Goal: Task Accomplishment & Management: Complete application form

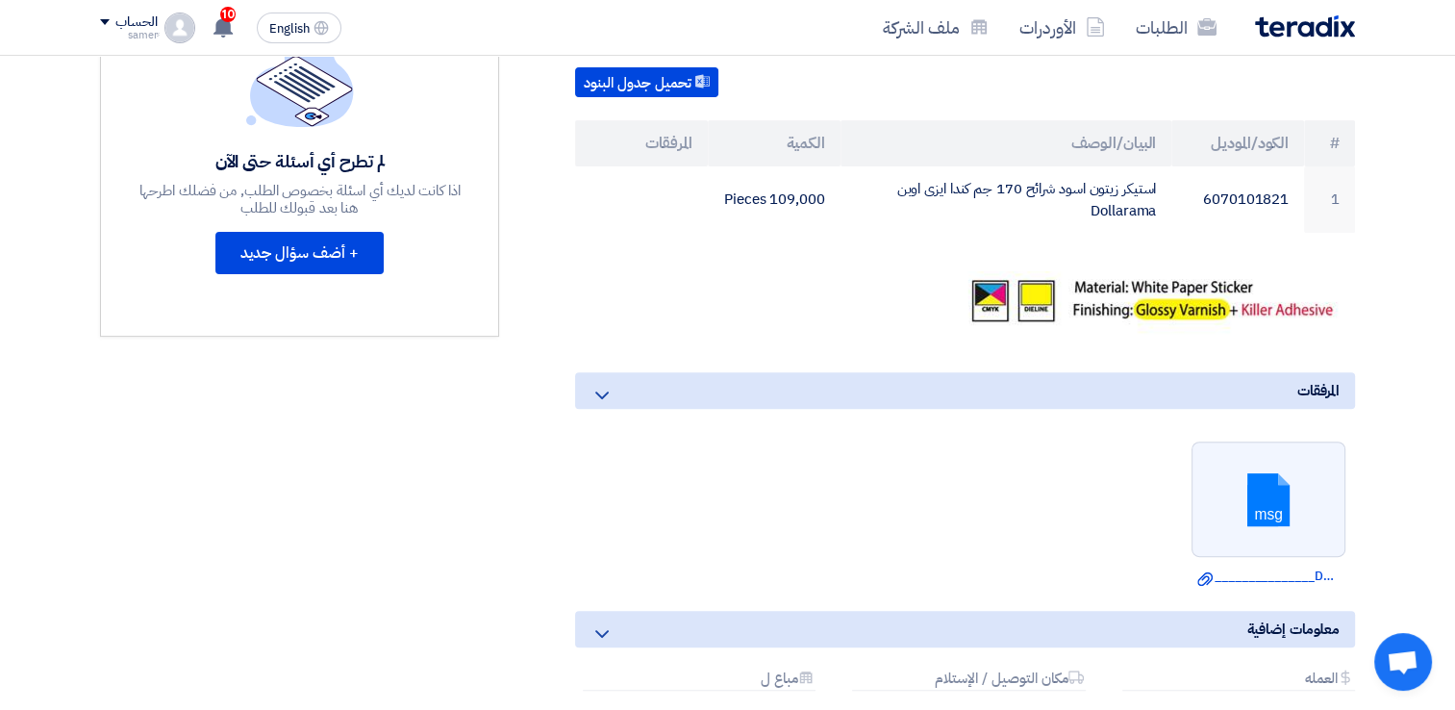
scroll to position [611, 0]
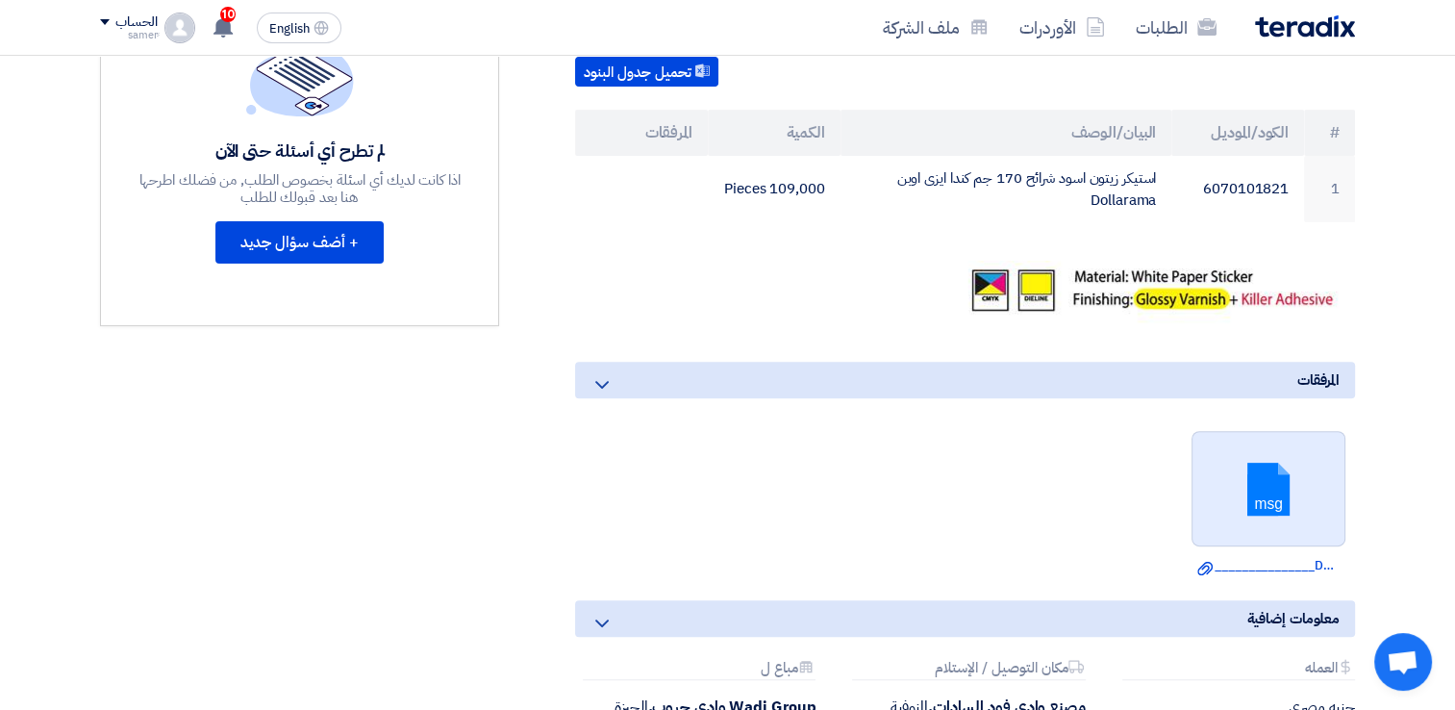
click at [1283, 475] on link at bounding box center [1270, 489] width 154 height 115
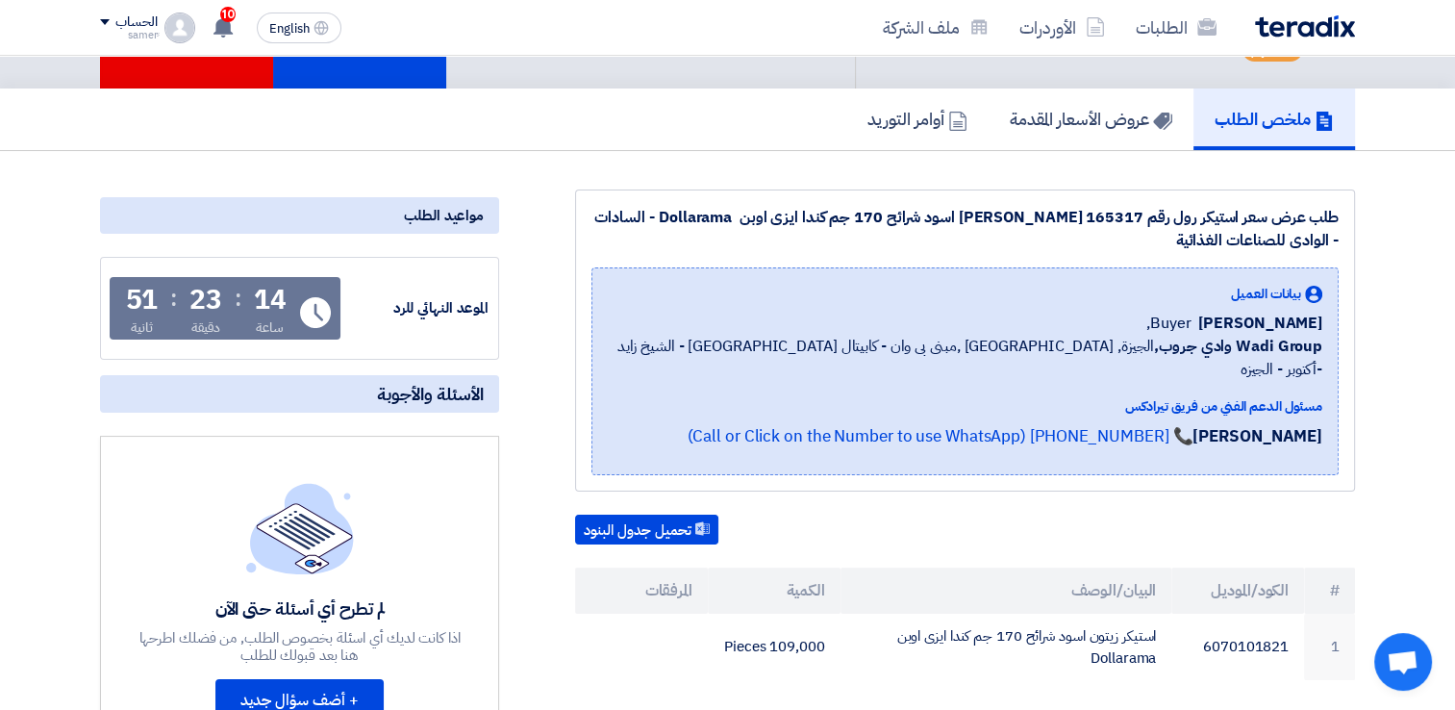
scroll to position [0, 0]
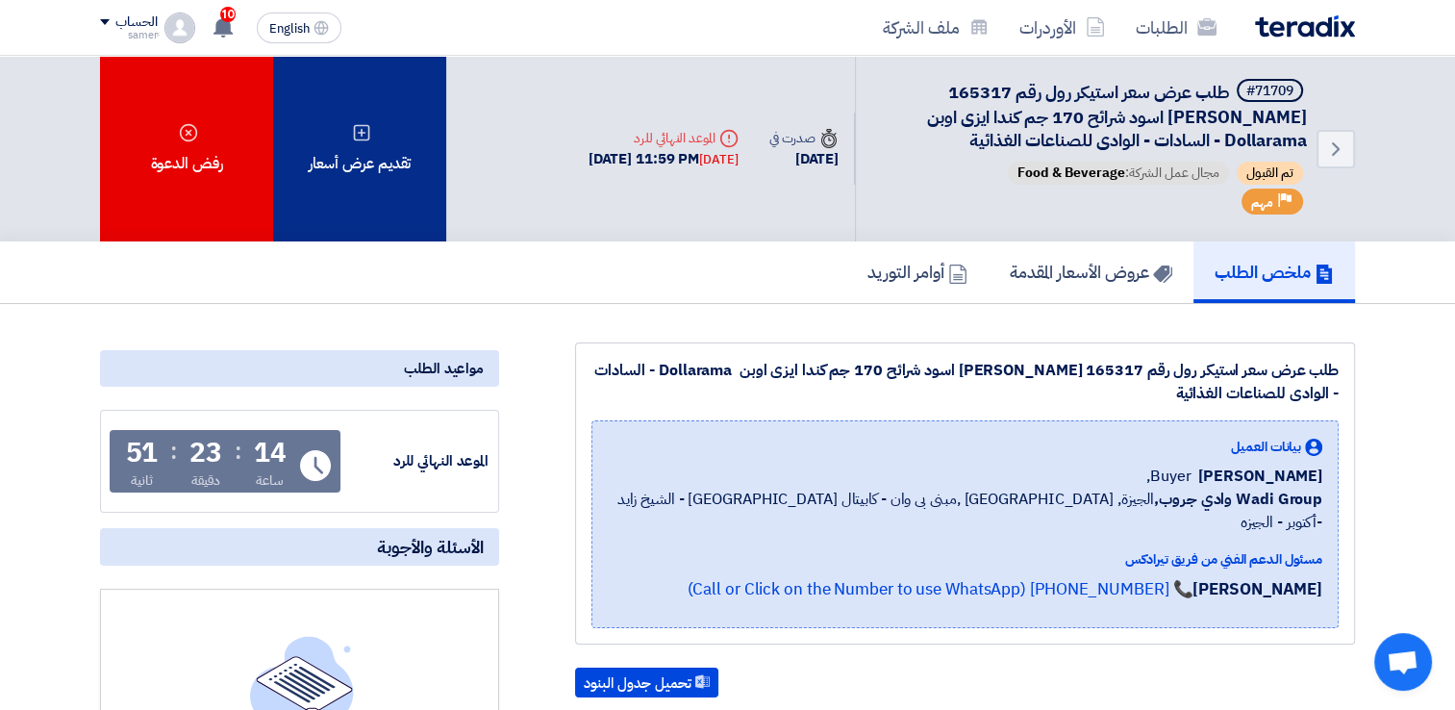
click at [372, 179] on div "تقديم عرض أسعار" at bounding box center [359, 149] width 173 height 186
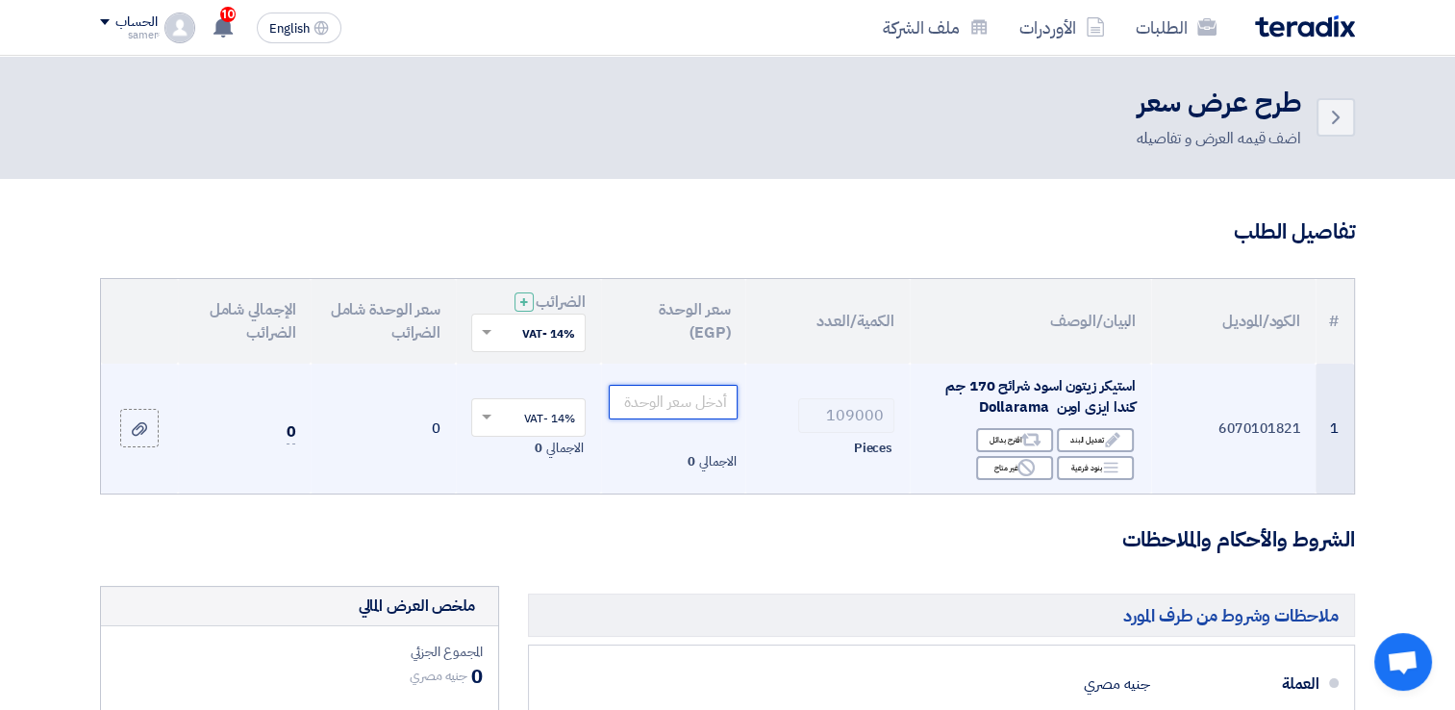
click at [717, 401] on input "number" at bounding box center [674, 402] width 130 height 35
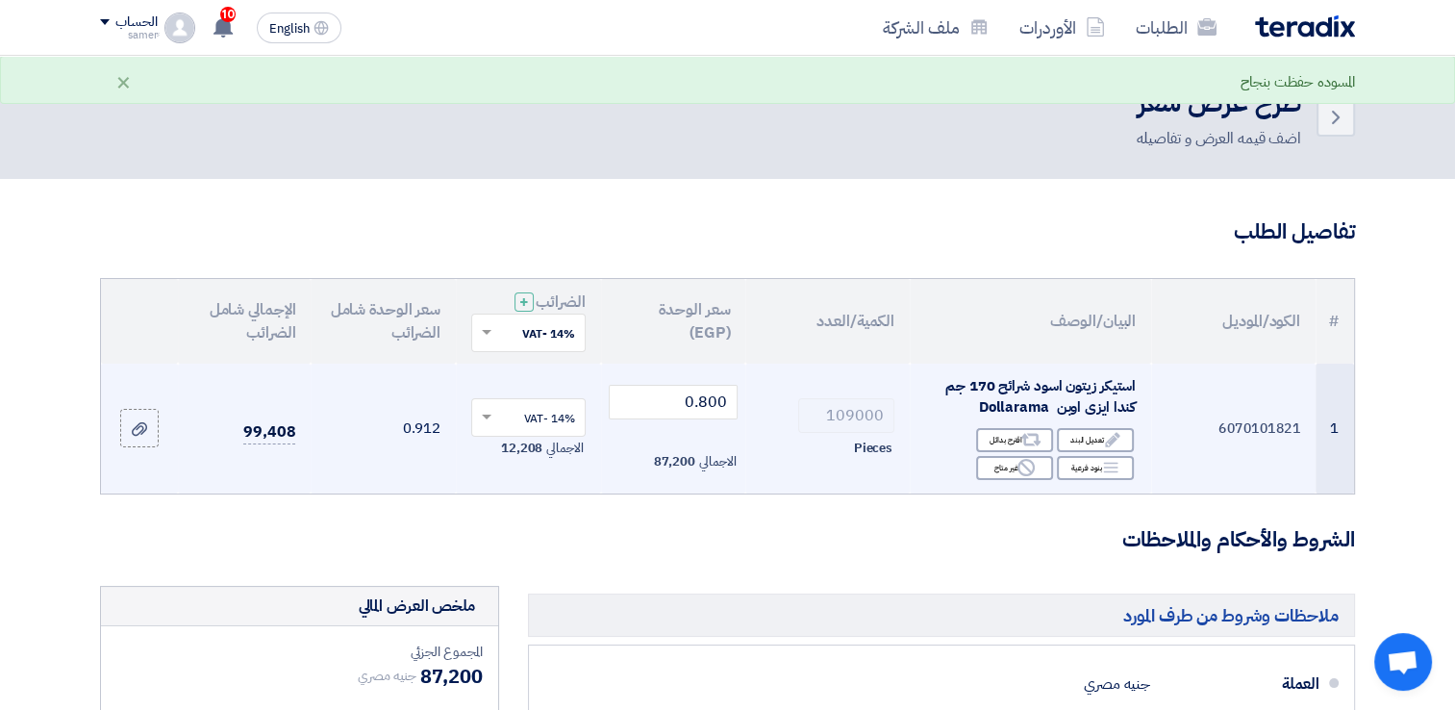
click at [804, 464] on td "109000 Pieces" at bounding box center [827, 429] width 164 height 130
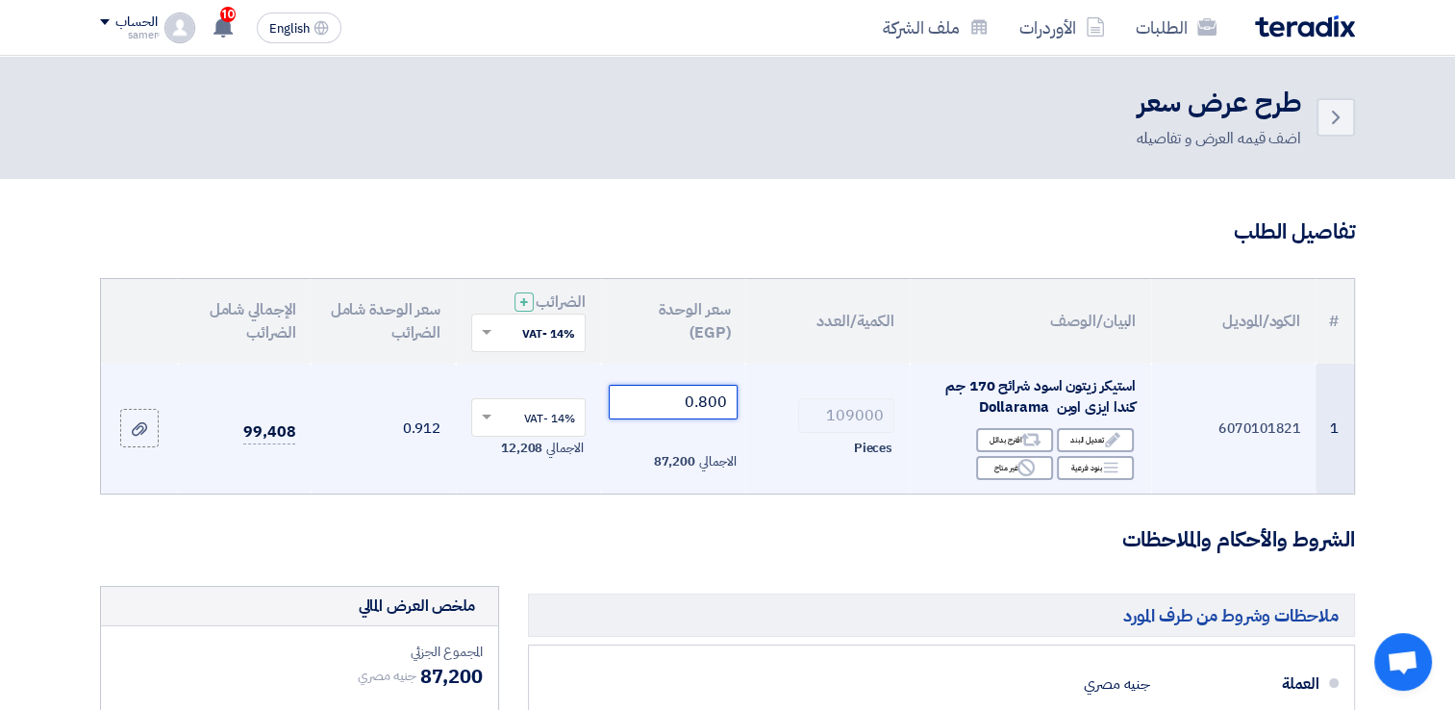
click at [713, 401] on input "0.800" at bounding box center [674, 402] width 130 height 35
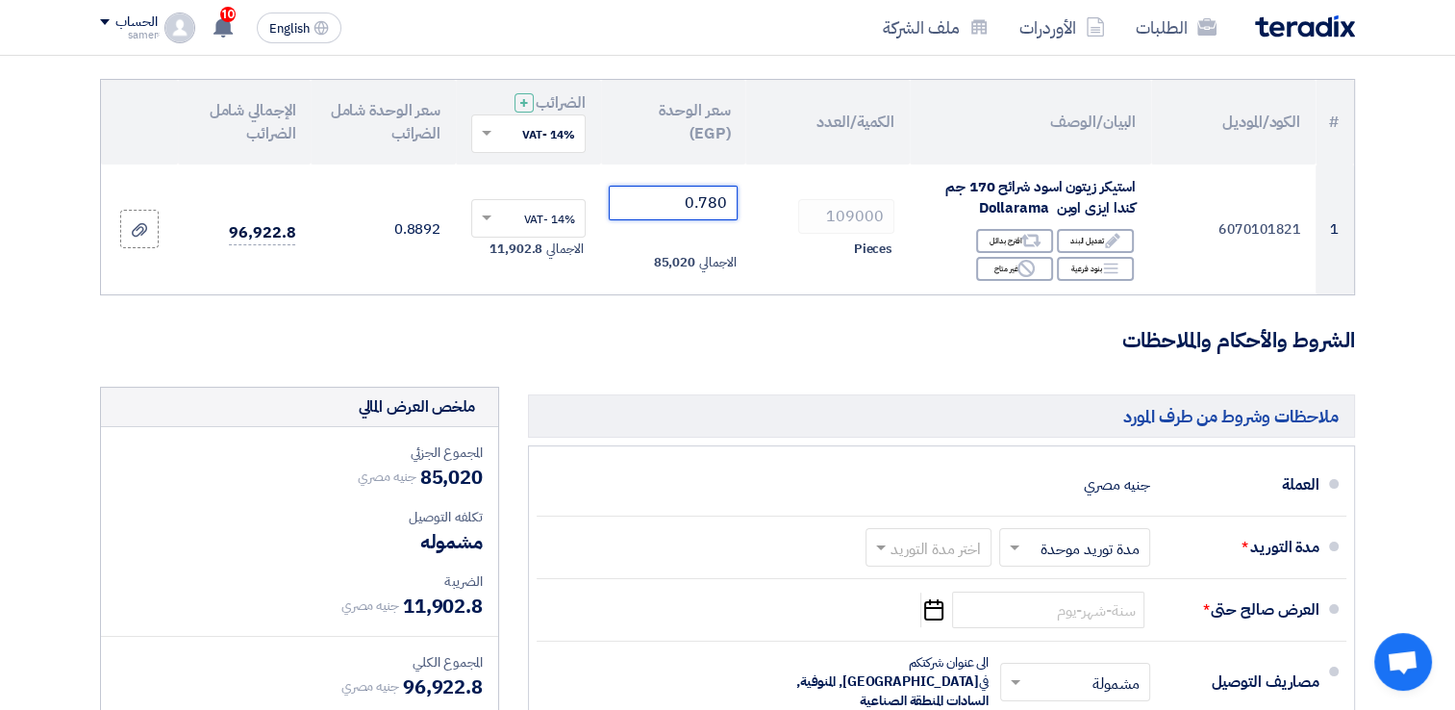
scroll to position [223, 0]
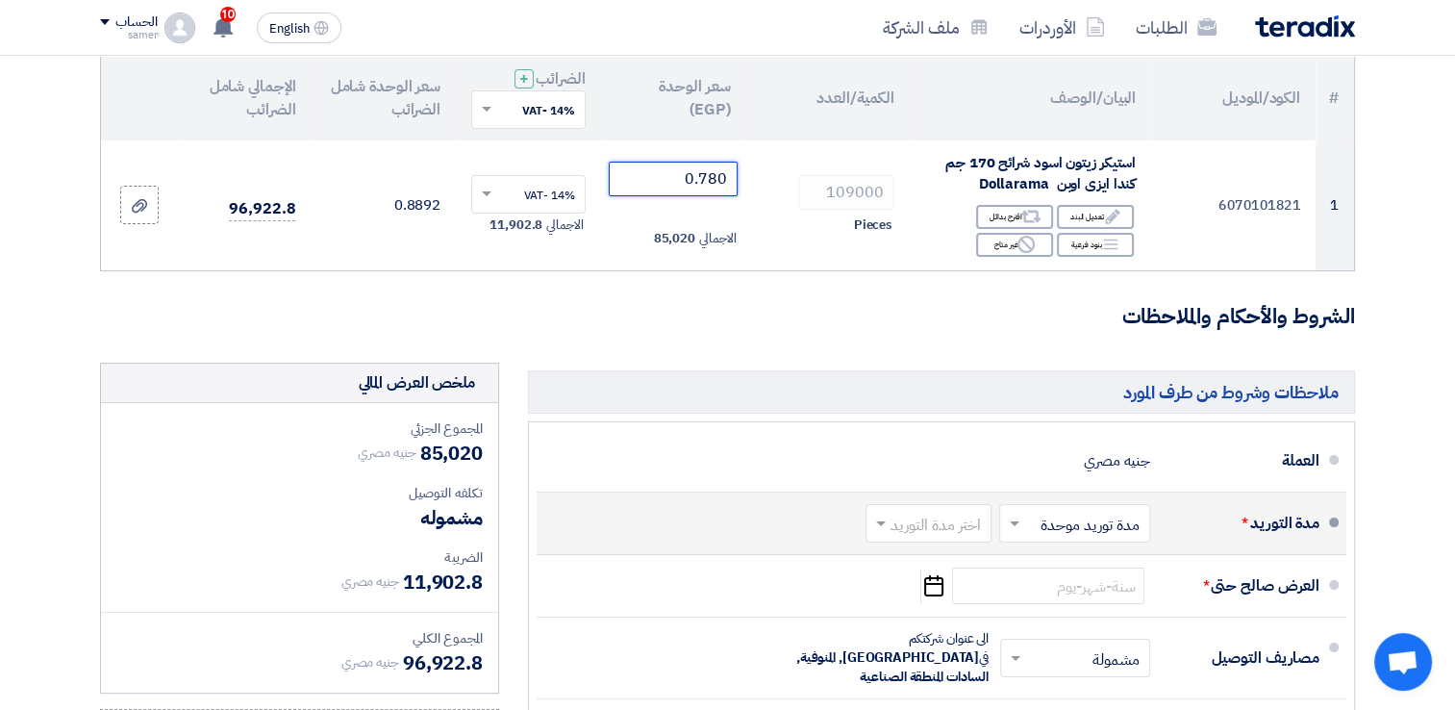
type input "0.780"
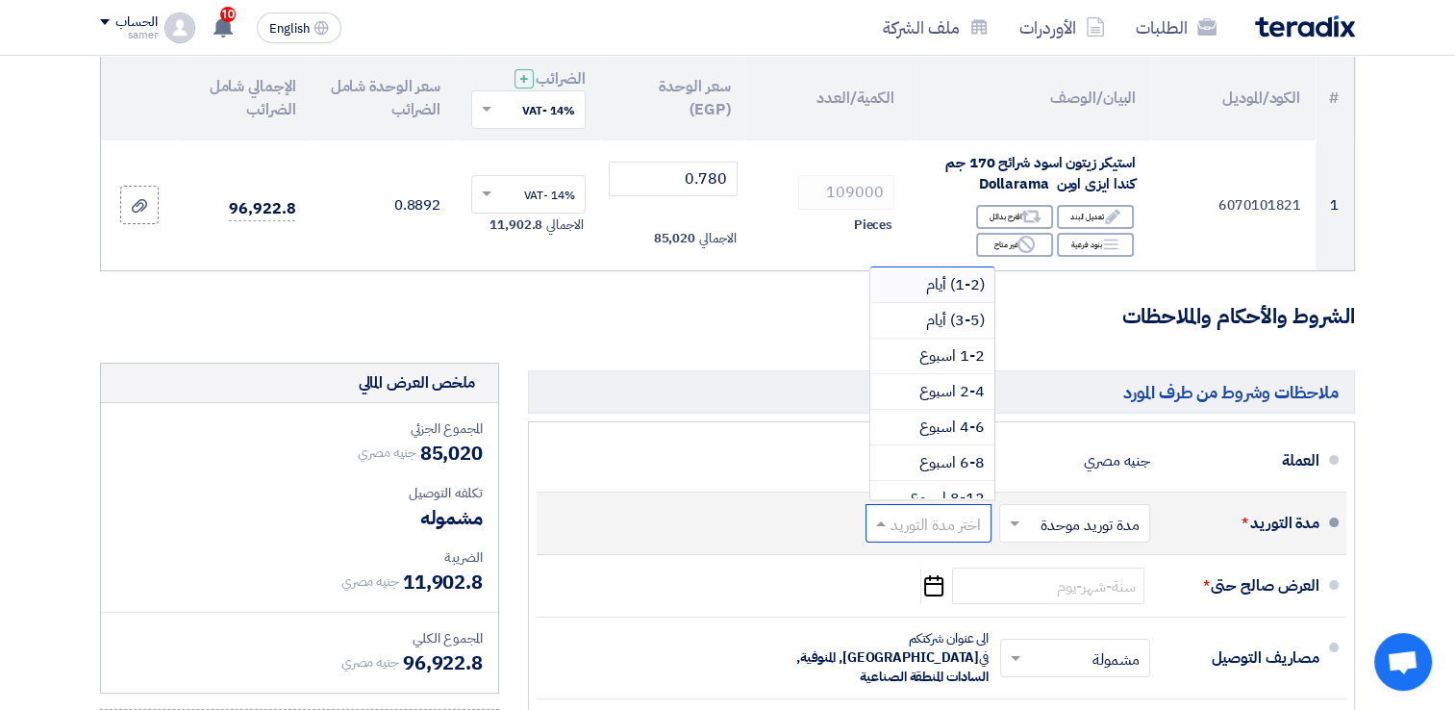
click at [949, 525] on input "text" at bounding box center [925, 526] width 116 height 28
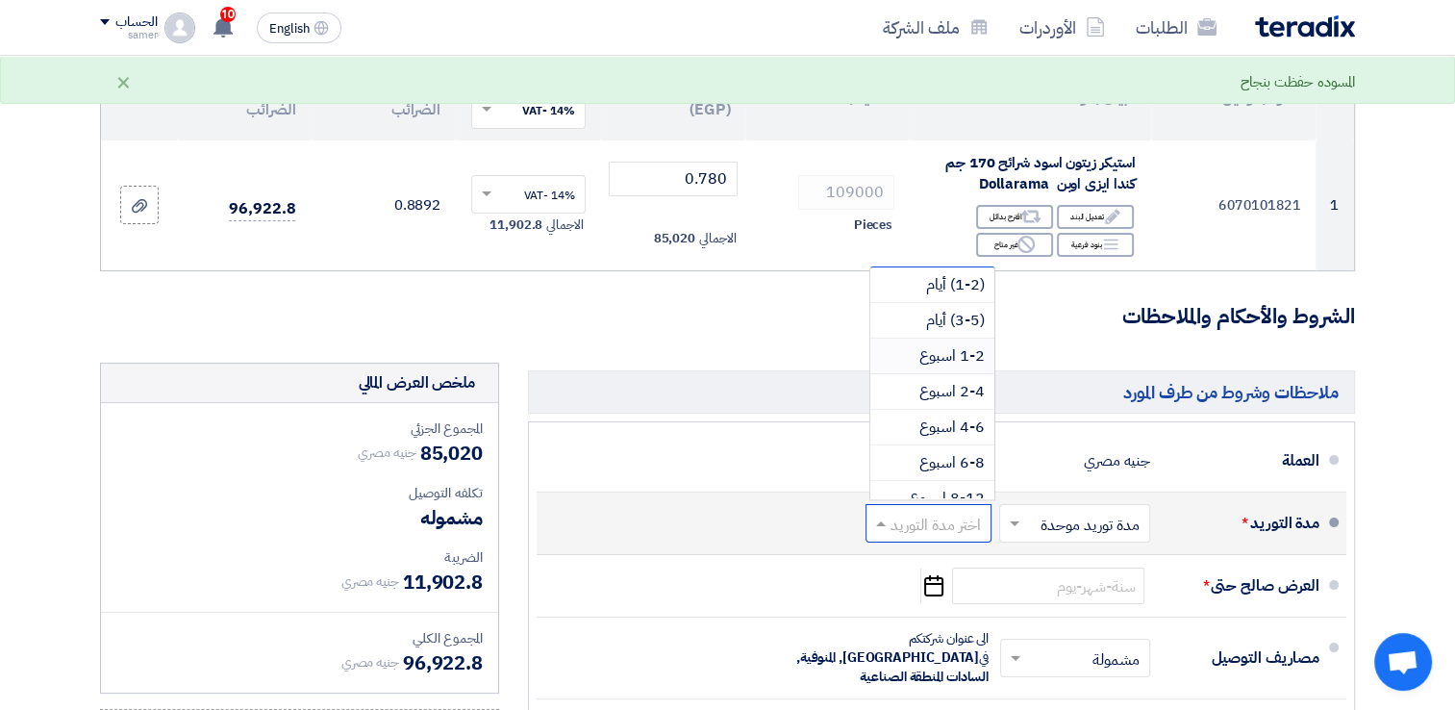
click at [944, 350] on span "1-2 اسبوع" at bounding box center [951, 355] width 65 height 23
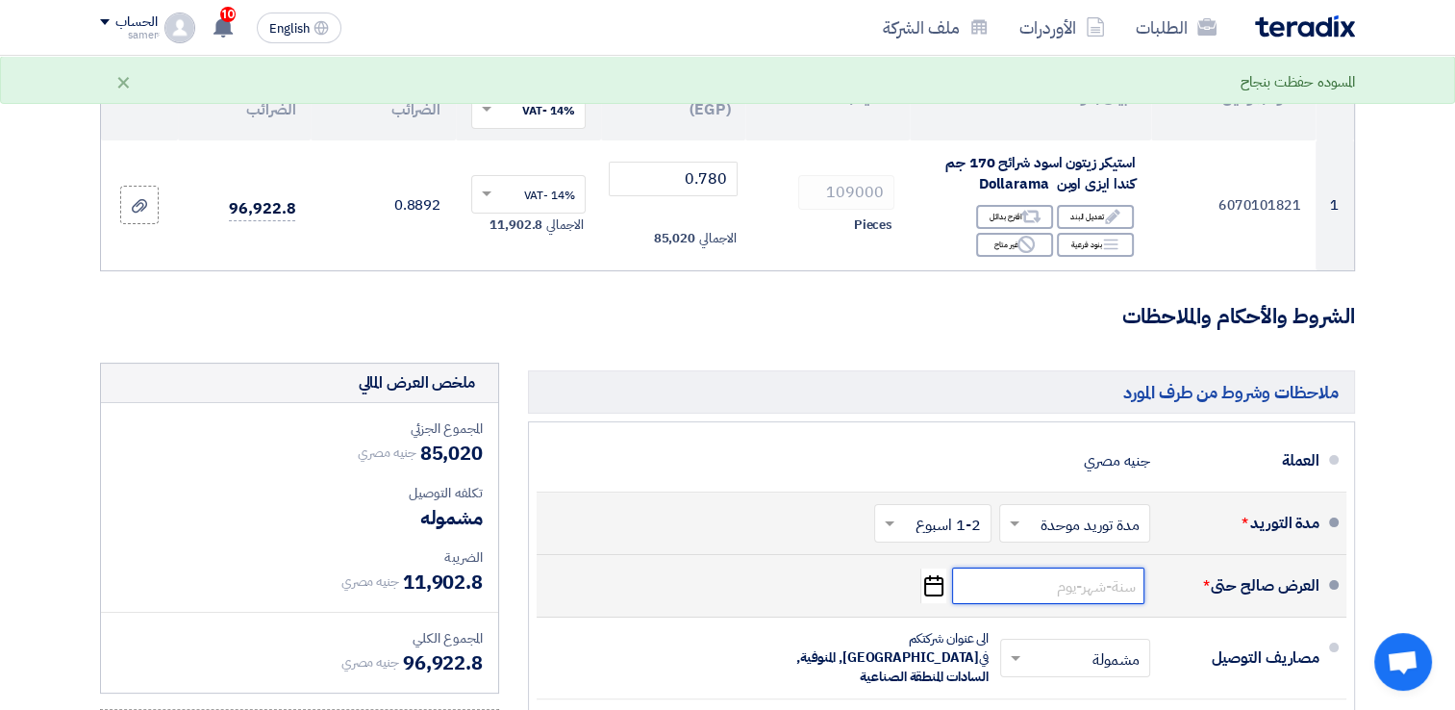
click at [1115, 583] on input at bounding box center [1048, 585] width 192 height 37
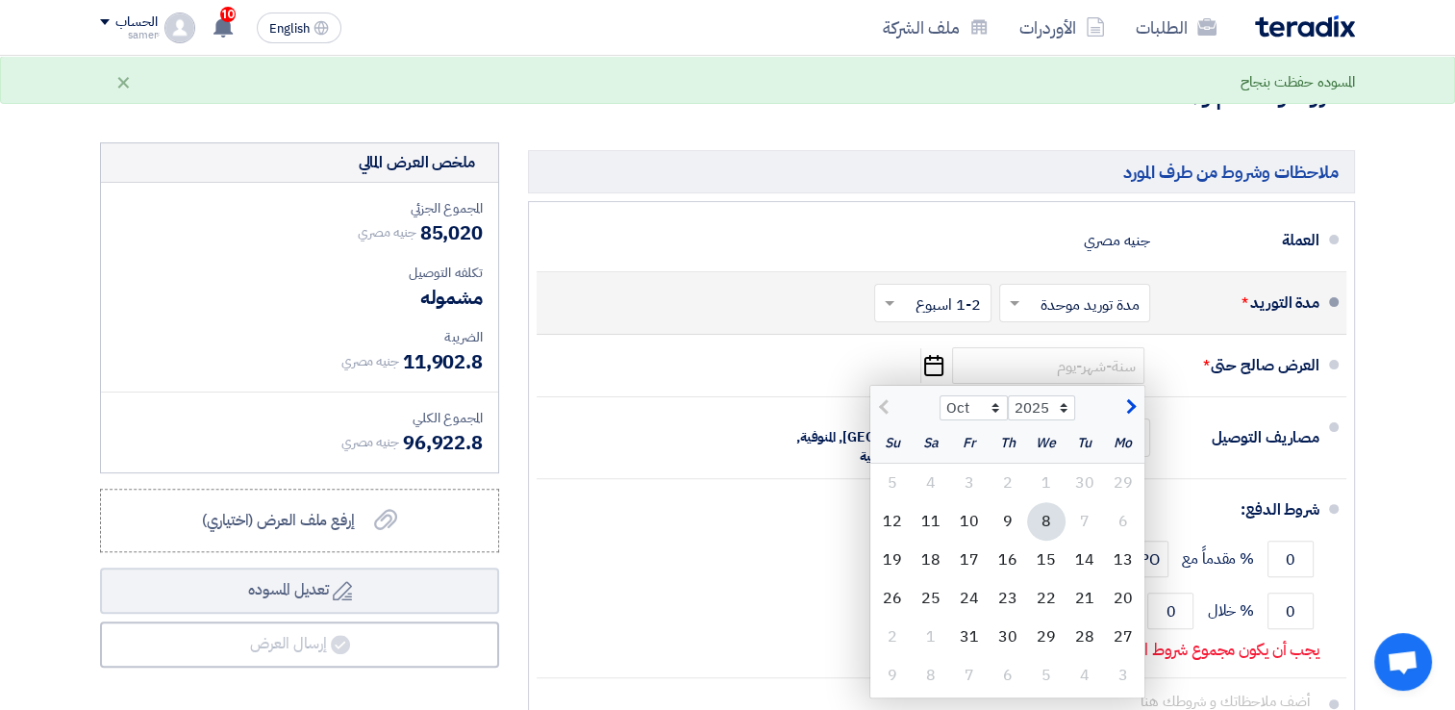
scroll to position [465, 0]
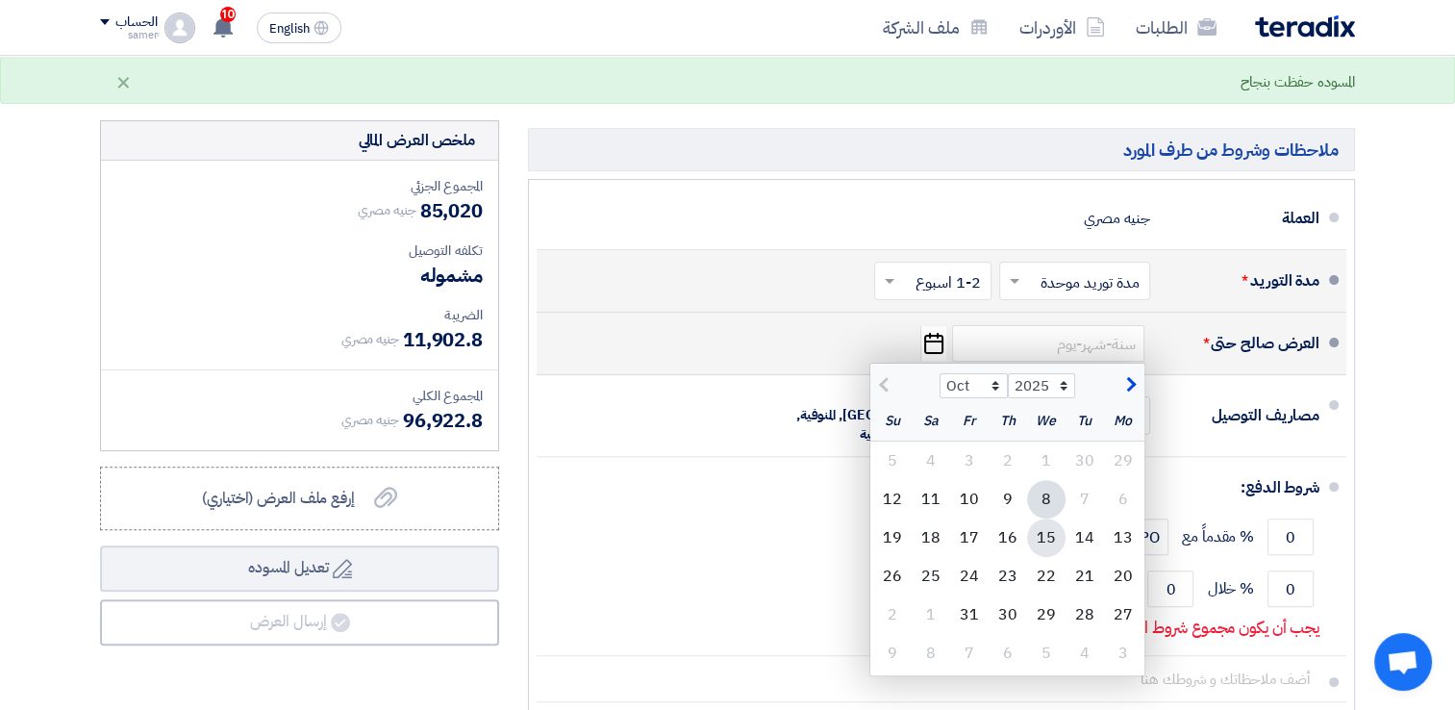
click at [1043, 522] on div "15" at bounding box center [1046, 537] width 38 height 38
type input "[DATE]"
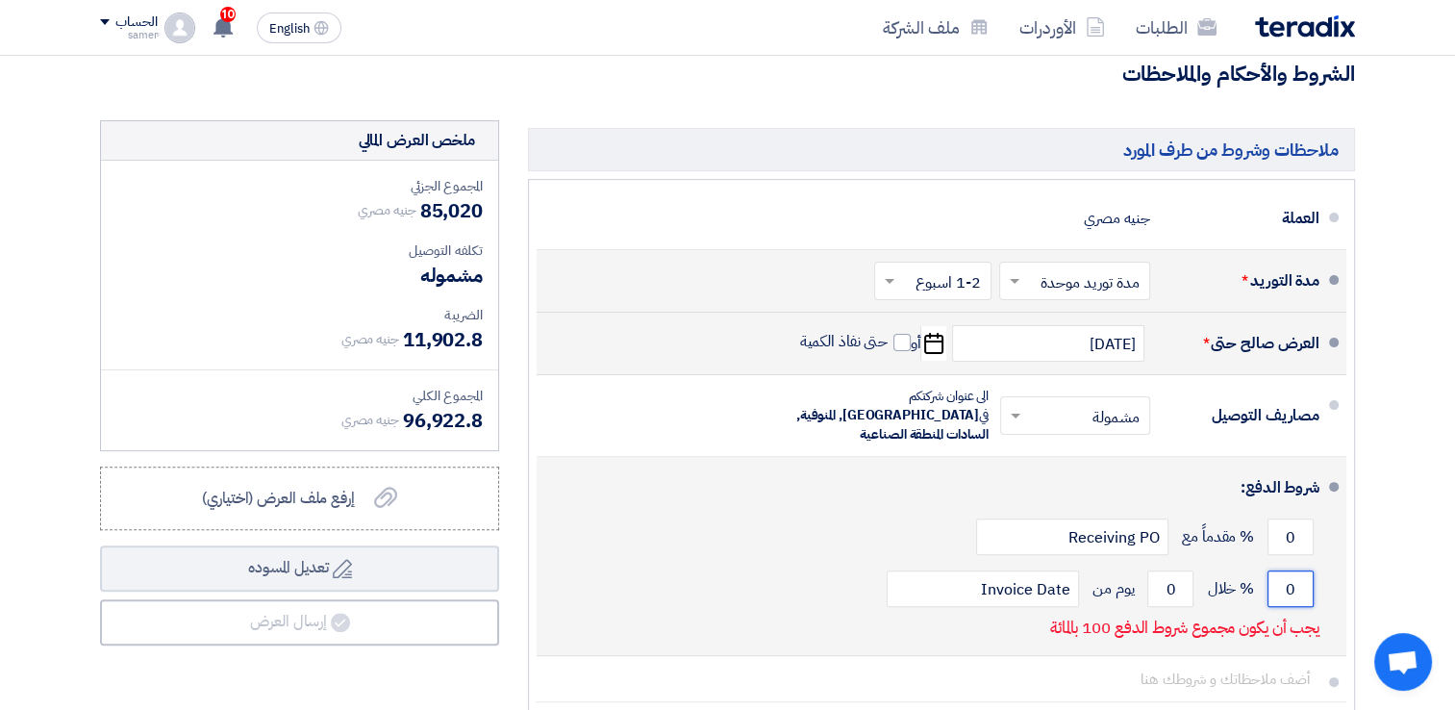
drag, startPoint x: 1284, startPoint y: 576, endPoint x: 1299, endPoint y: 565, distance: 19.2
click at [1299, 570] on input "0" at bounding box center [1291, 588] width 46 height 37
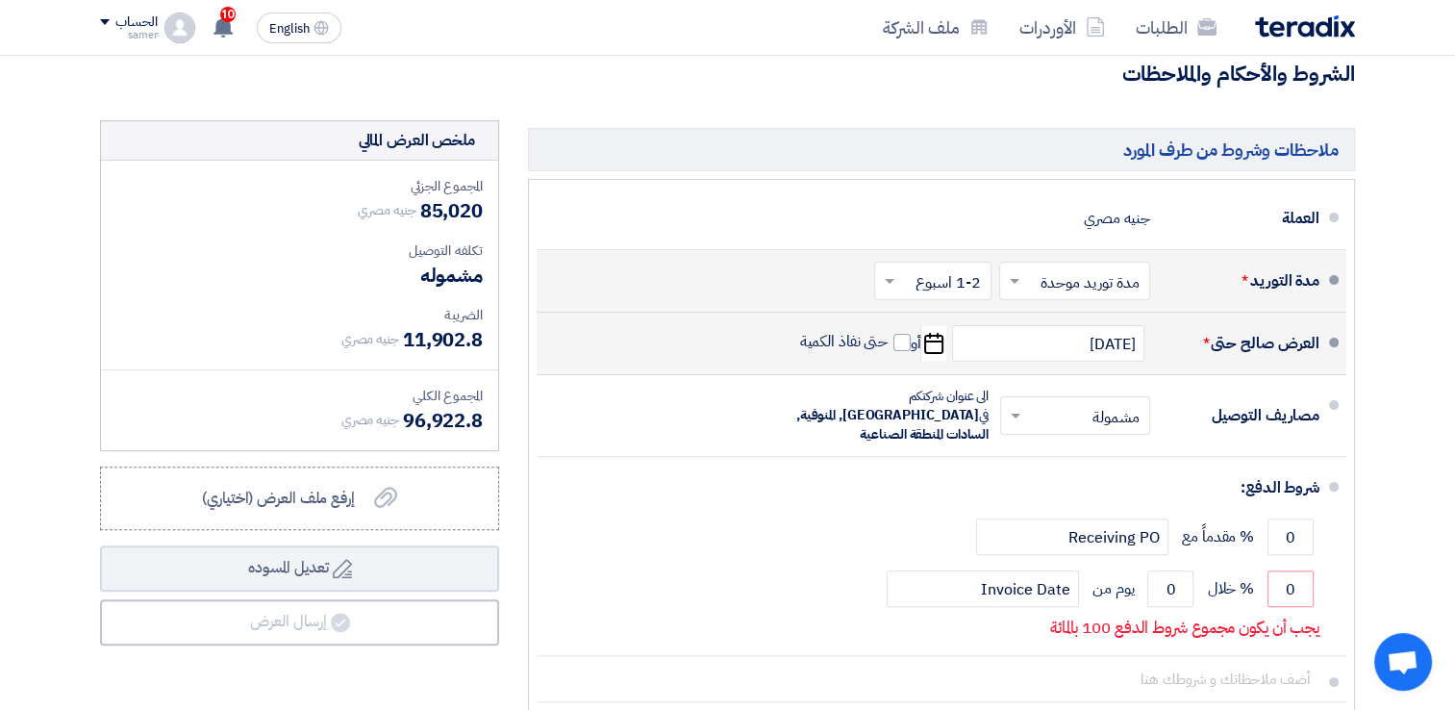
drag, startPoint x: 1299, startPoint y: 565, endPoint x: 1366, endPoint y: 614, distance: 82.5
click at [1366, 614] on div "ملاحظات وشروط من طرف المورد العملة جنيه مصري مدة التوريد * اختر مدة التوريد × ×" at bounding box center [942, 443] width 856 height 646
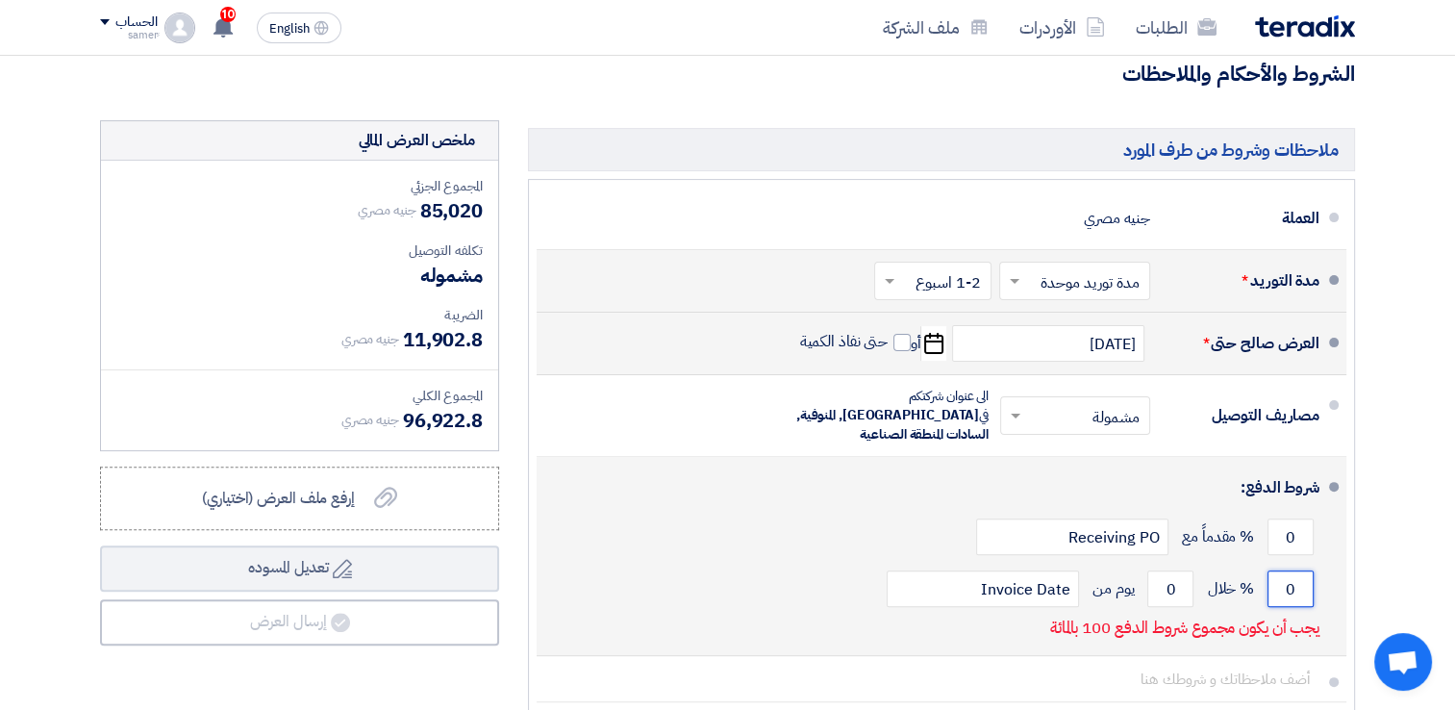
drag, startPoint x: 1288, startPoint y: 563, endPoint x: 1300, endPoint y: 571, distance: 15.2
click at [1300, 571] on input "0" at bounding box center [1291, 588] width 46 height 37
type input "100"
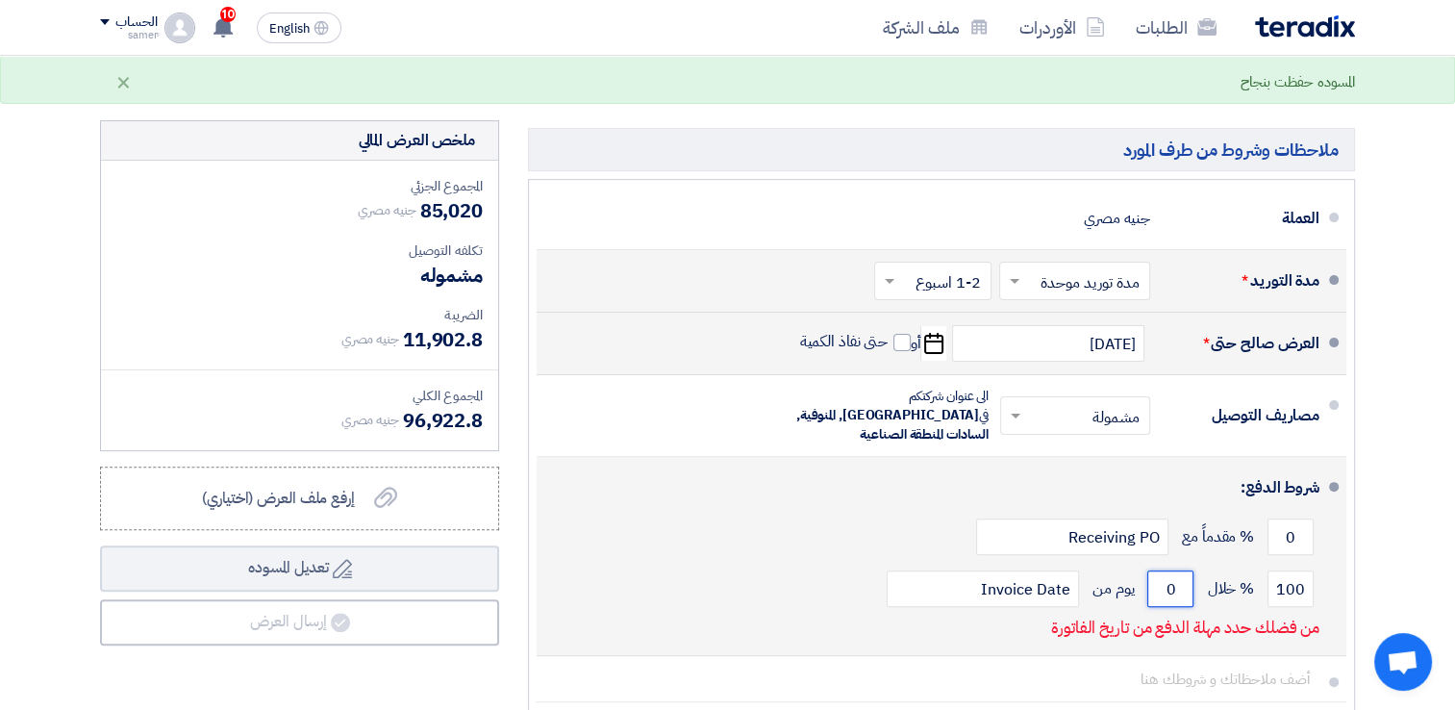
click at [1177, 570] on input "0" at bounding box center [1170, 588] width 46 height 37
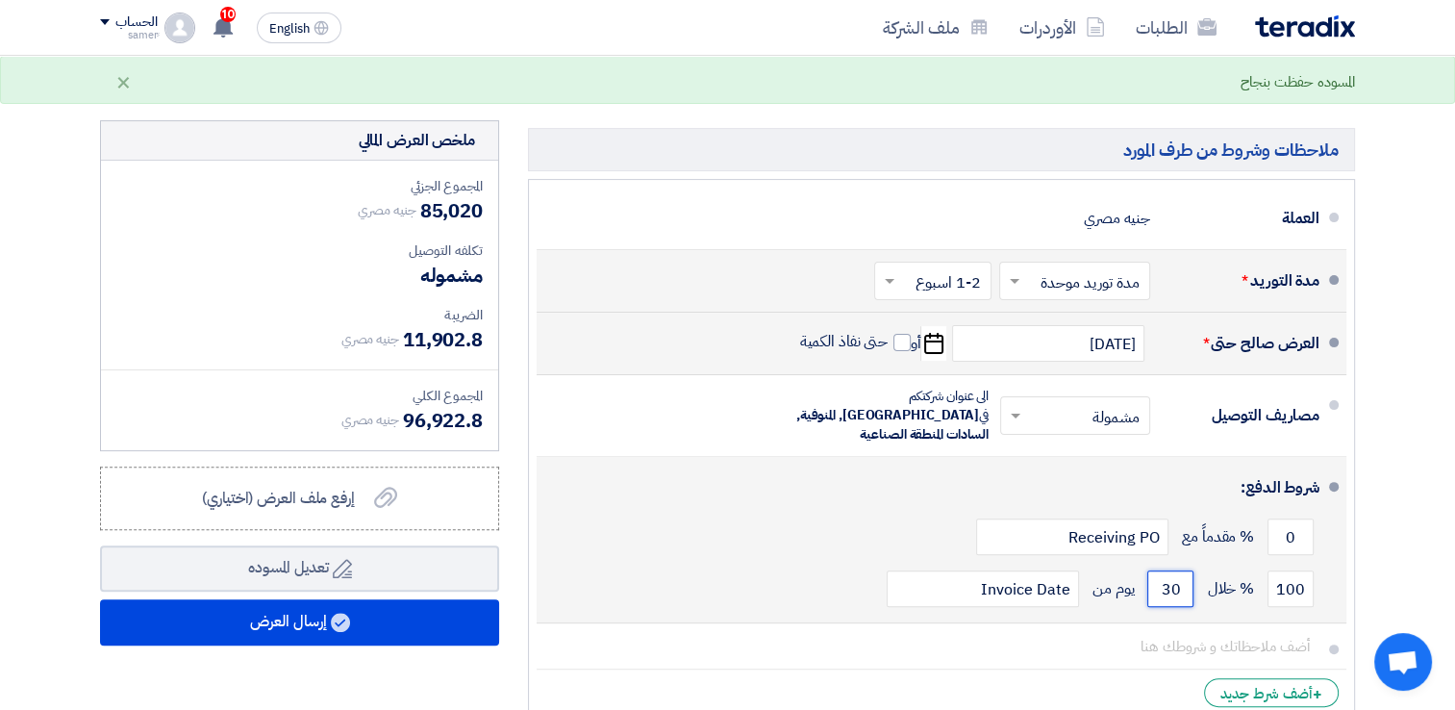
type input "3"
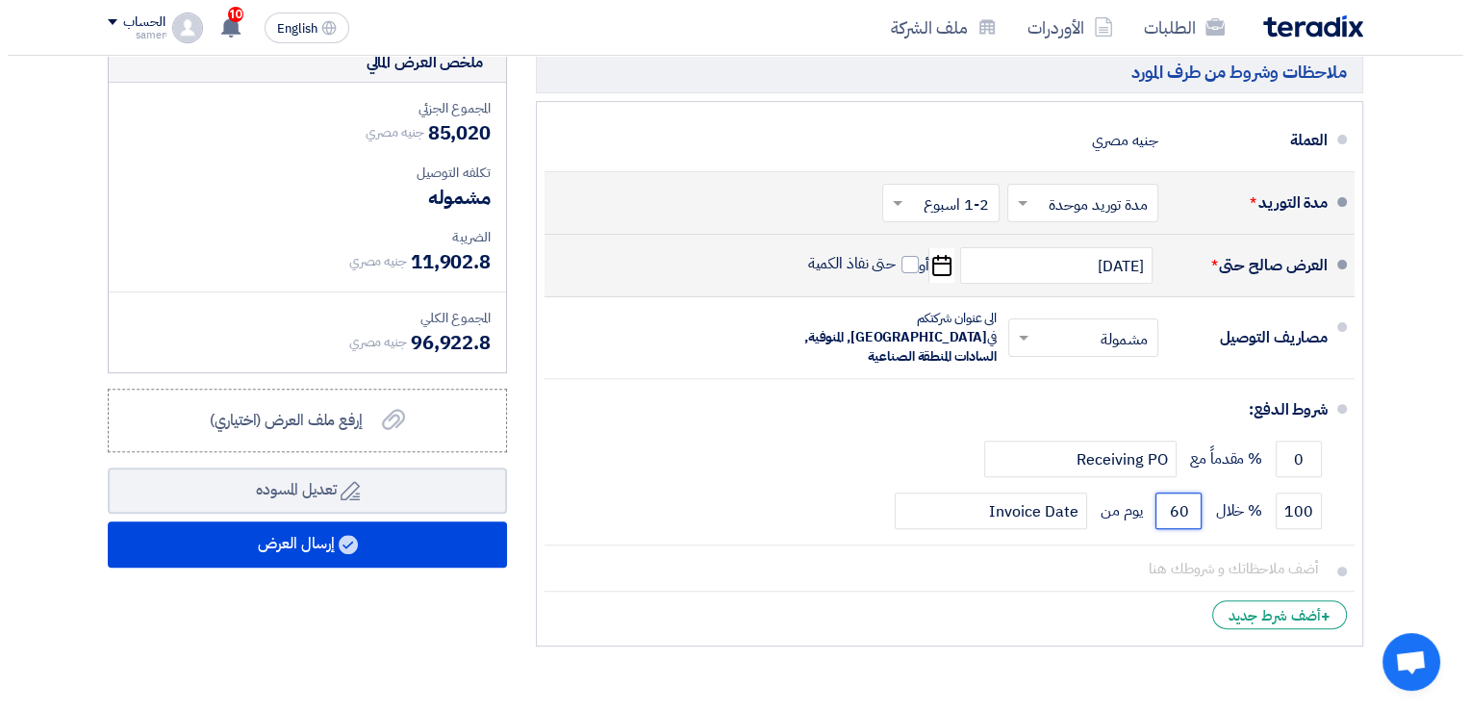
scroll to position [669, 0]
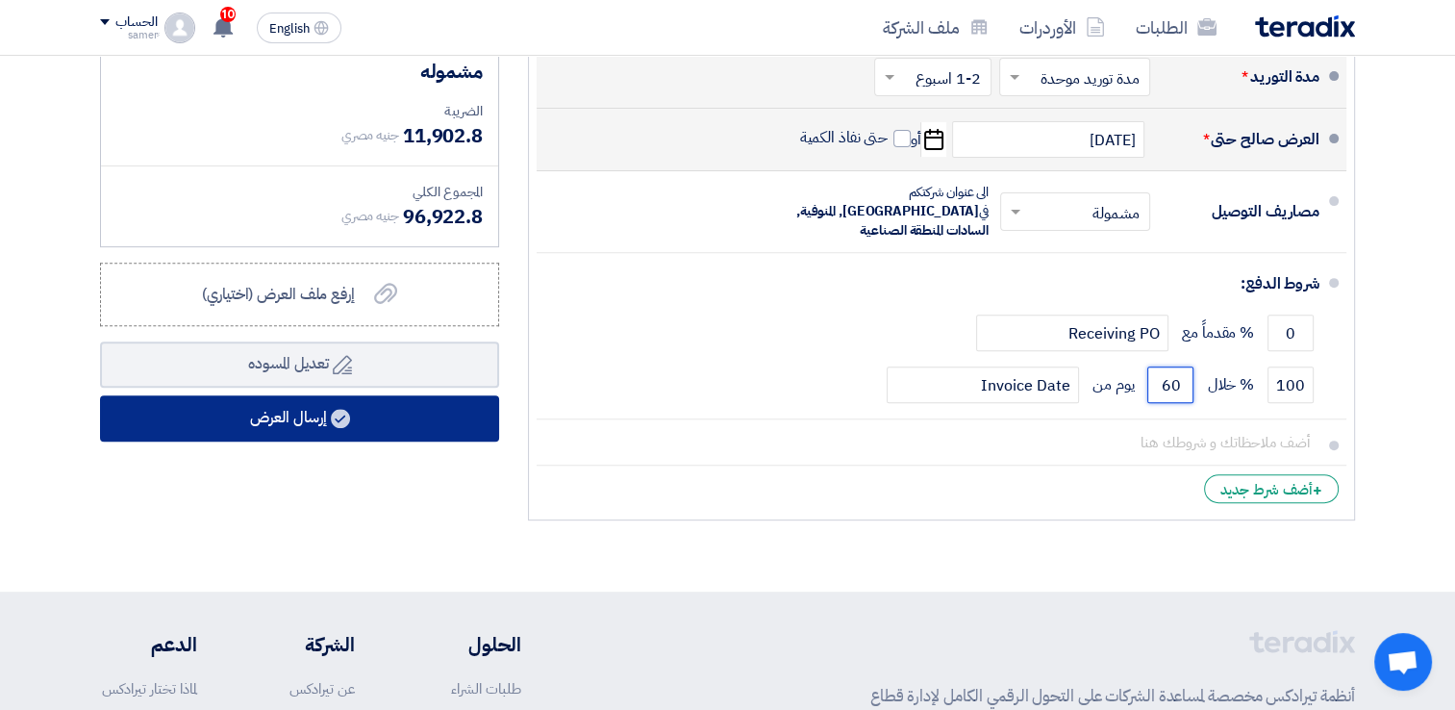
type input "60"
click at [299, 415] on button "إرسال العرض" at bounding box center [299, 418] width 399 height 46
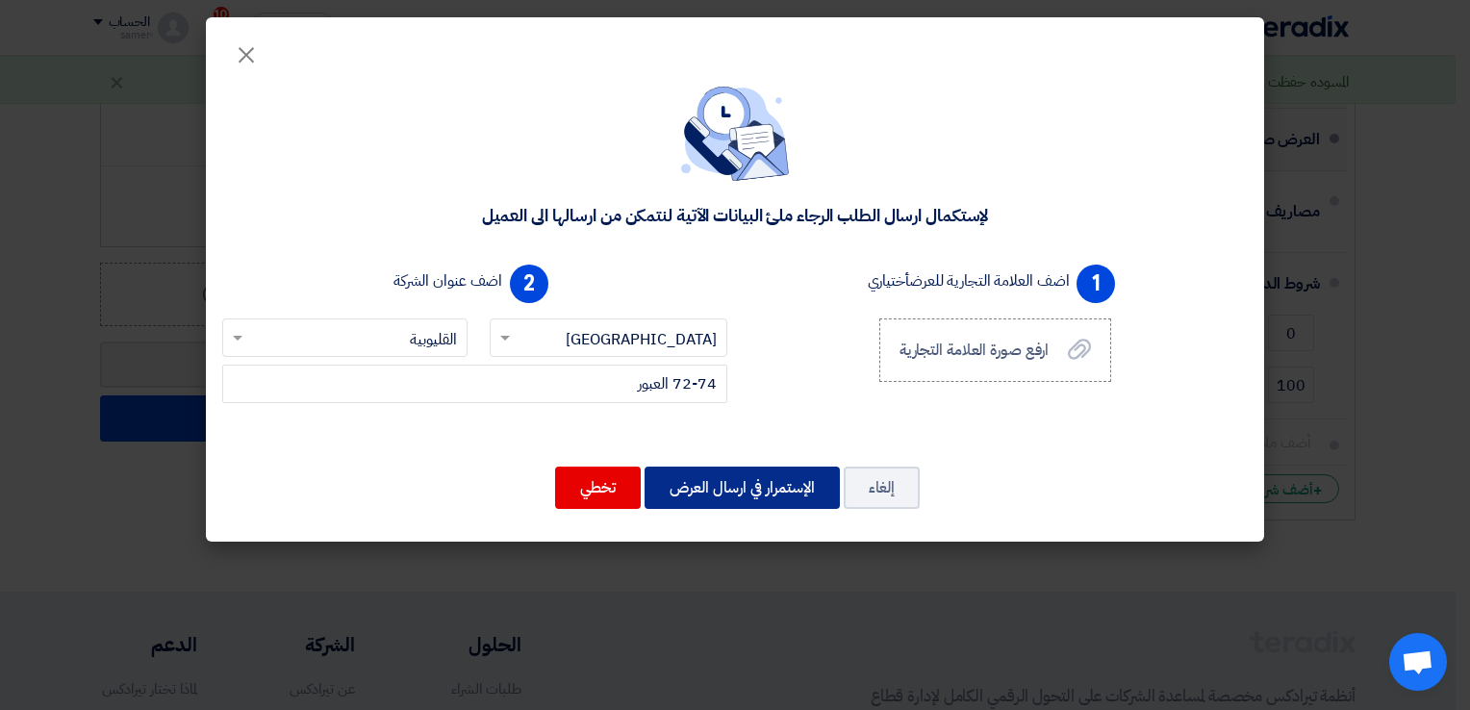
click at [739, 481] on button "الإستمرار في ارسال العرض" at bounding box center [741, 487] width 195 height 42
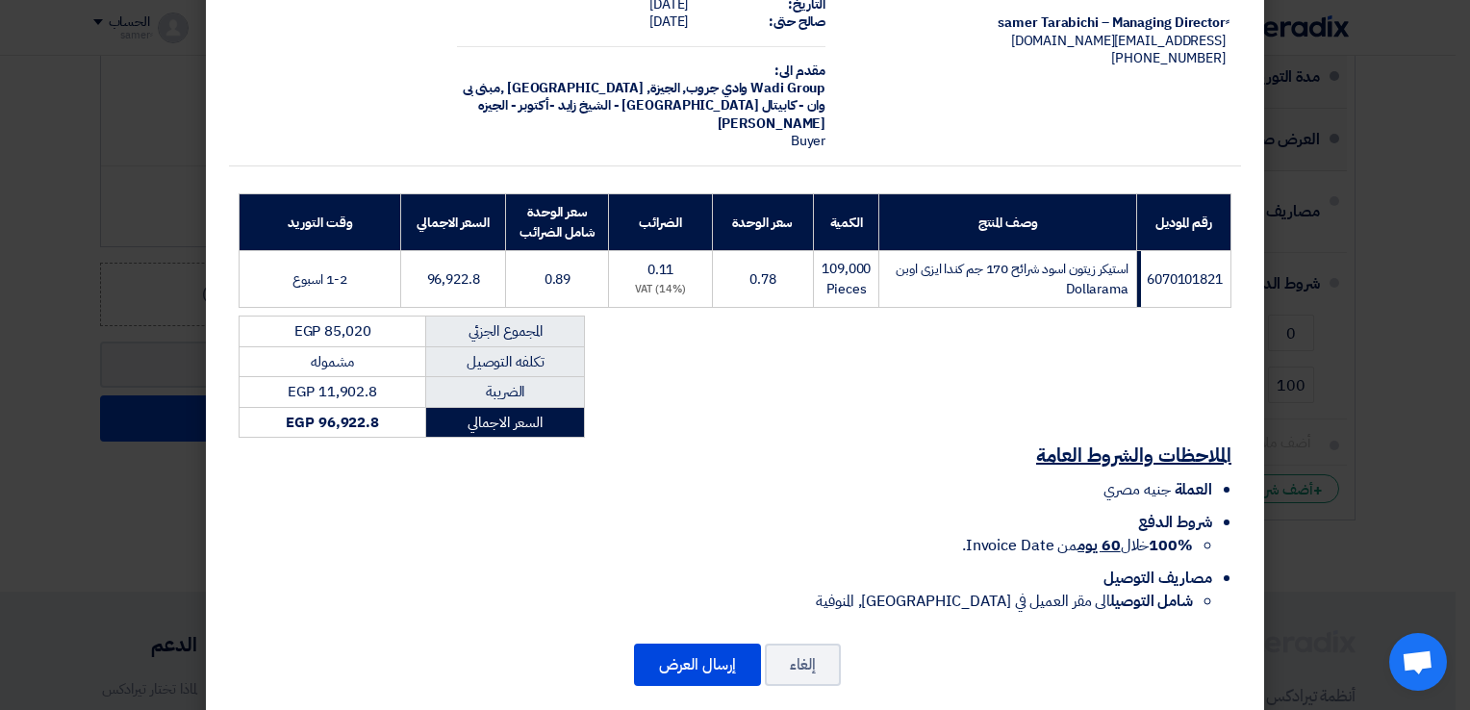
scroll to position [137, 0]
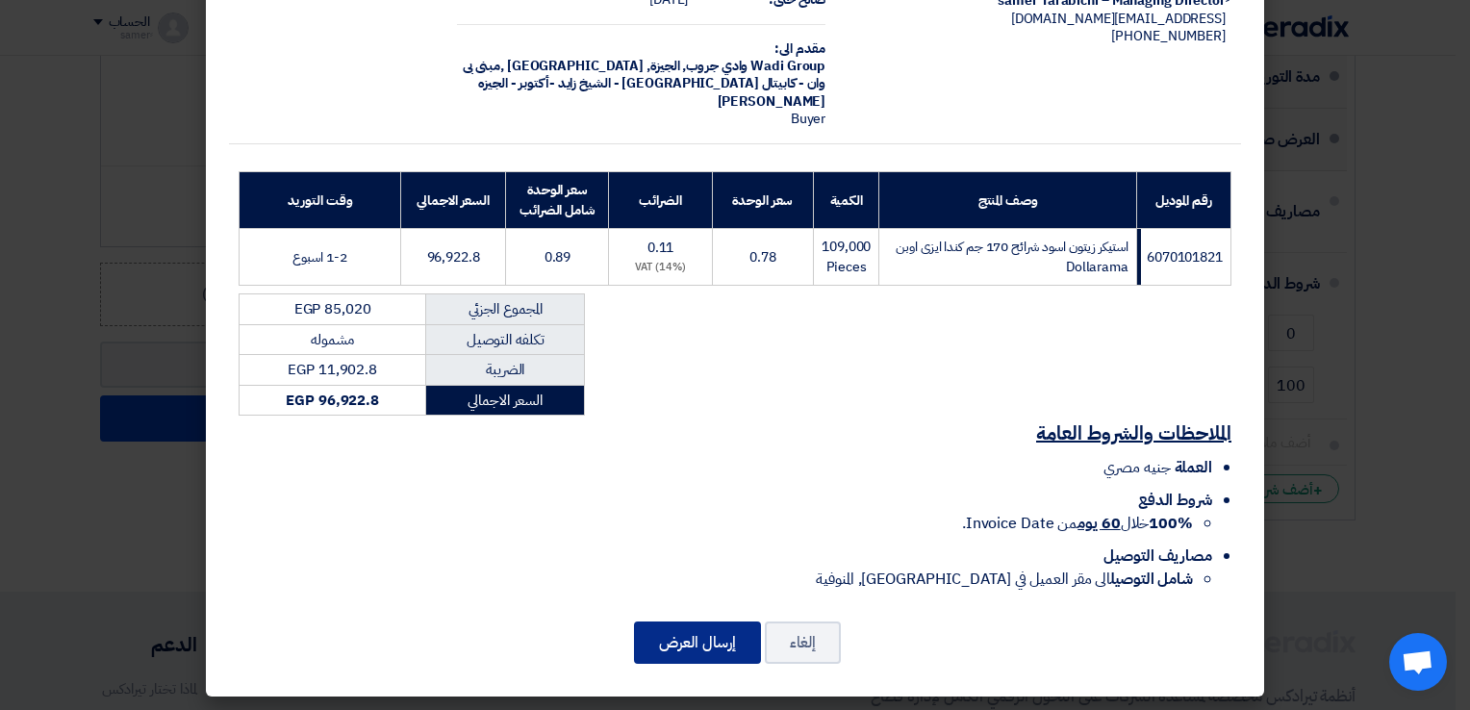
click at [696, 639] on button "إرسال العرض" at bounding box center [697, 642] width 127 height 42
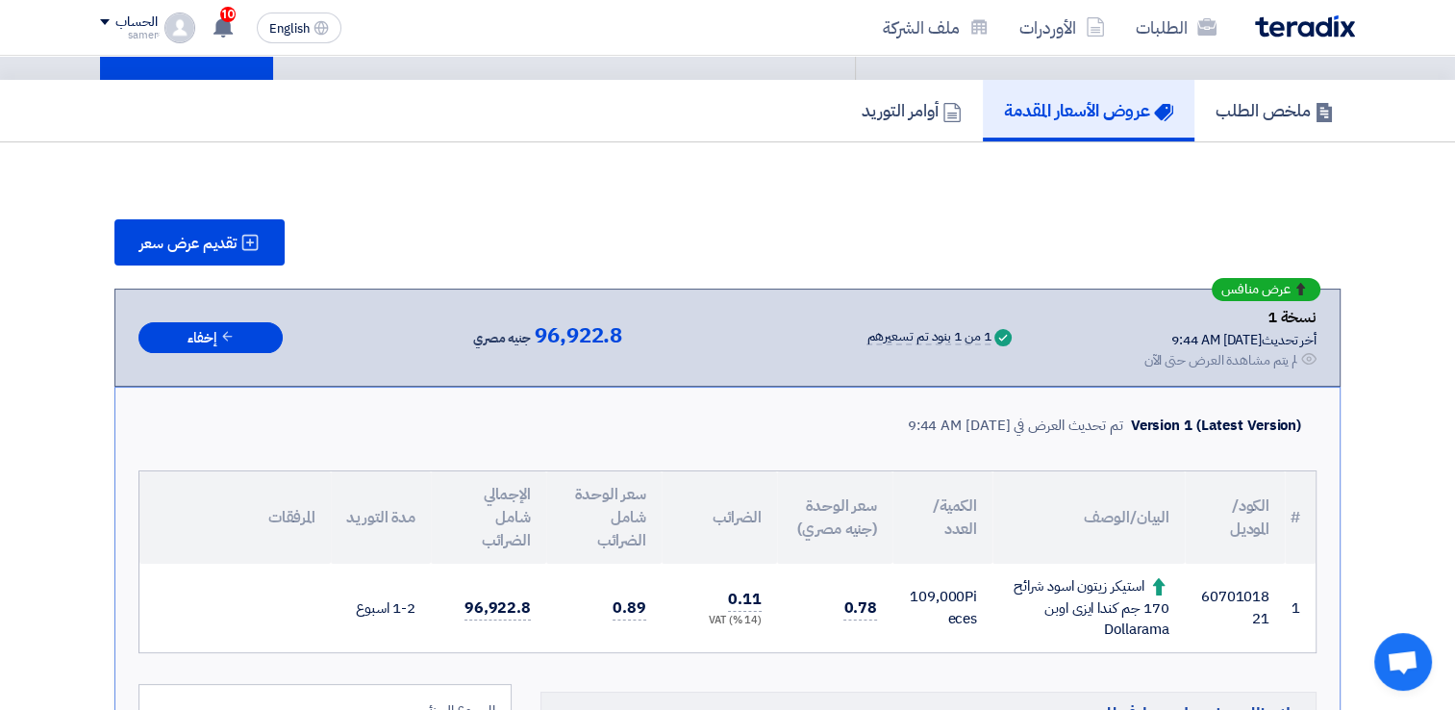
scroll to position [143, 0]
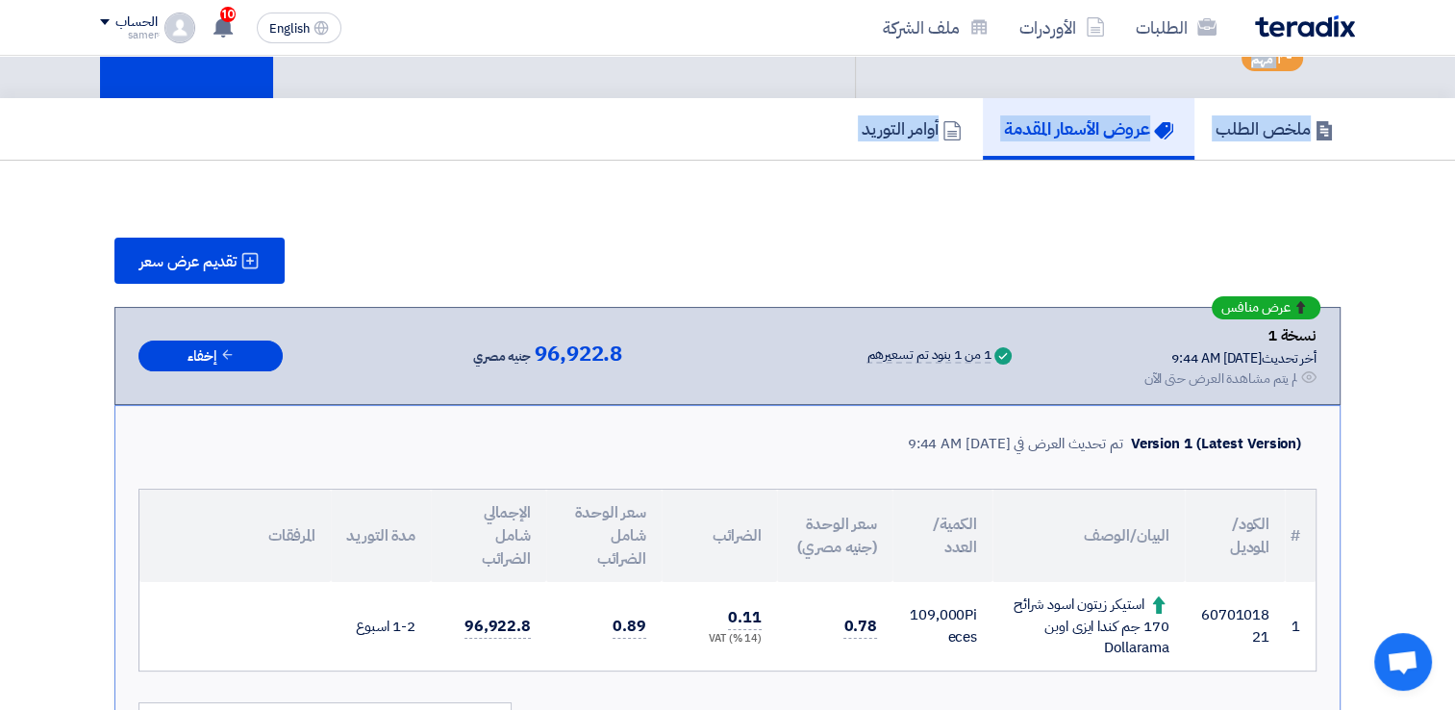
drag, startPoint x: 1435, startPoint y: 167, endPoint x: 1421, endPoint y: 87, distance: 81.9
click at [1421, 87] on div "Back #71709 طلب عرض سعر استيكر رول رقم 165317 [PERSON_NAME] اسود شرائح 170 جم ك…" at bounding box center [727, 551] width 1455 height 1279
click at [1363, 209] on div "تقديم عرض سعر عرض منافس نسخة 1 أخر تحديث [DATE] 9:44 AM Offer is Seen لم يتم مش…" at bounding box center [728, 676] width 1284 height 954
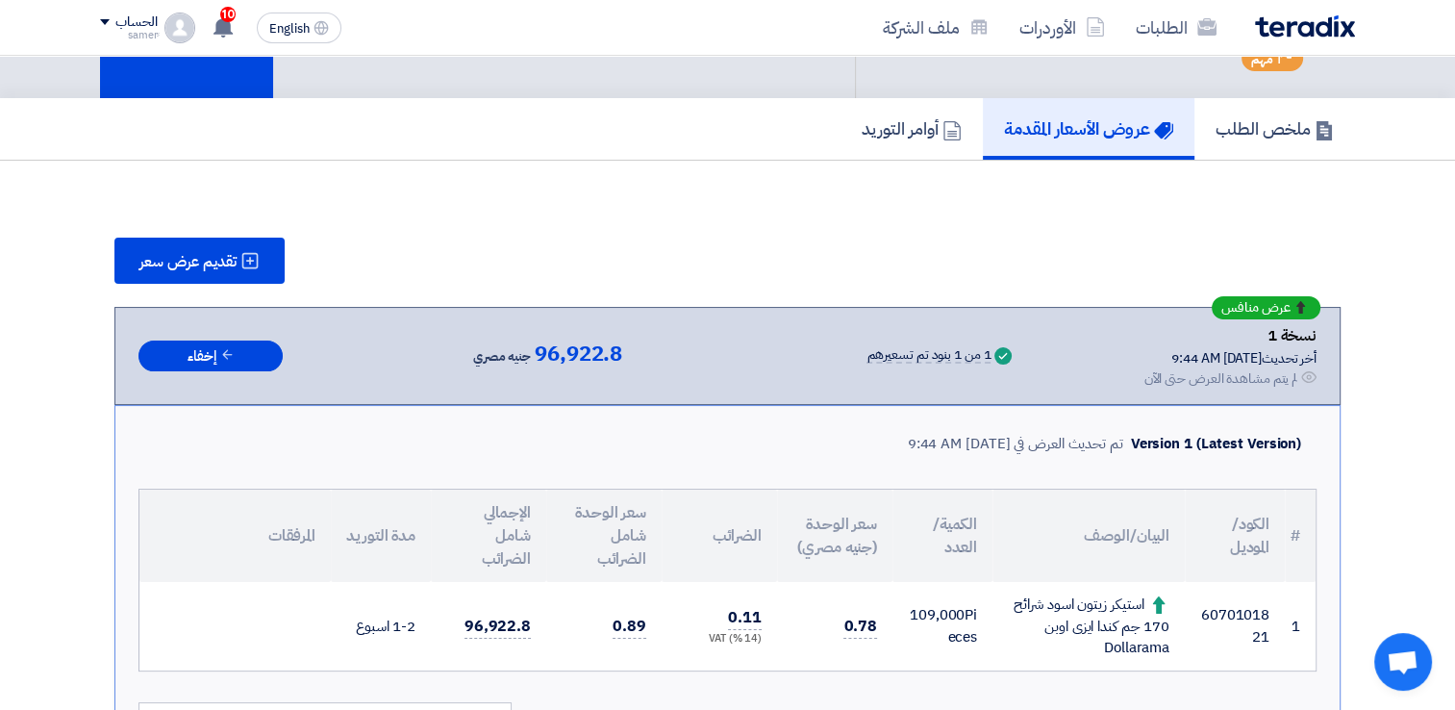
scroll to position [0, 0]
